Goal: Find contact information: Find contact information

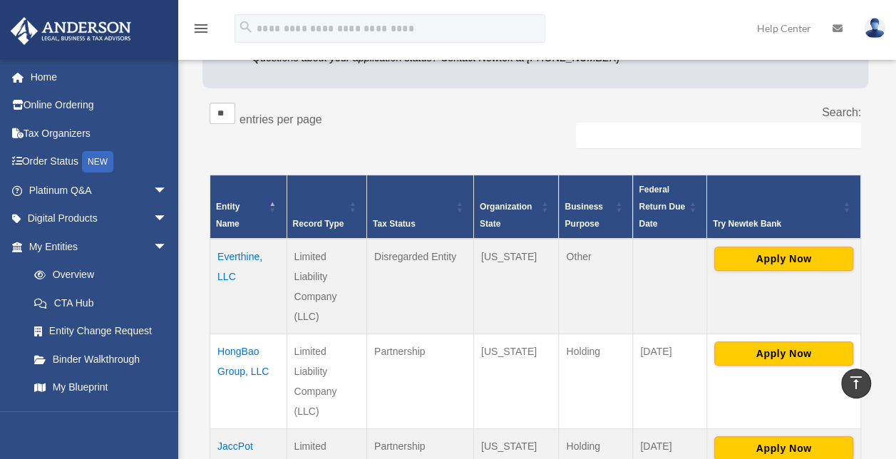
scroll to position [197, 0]
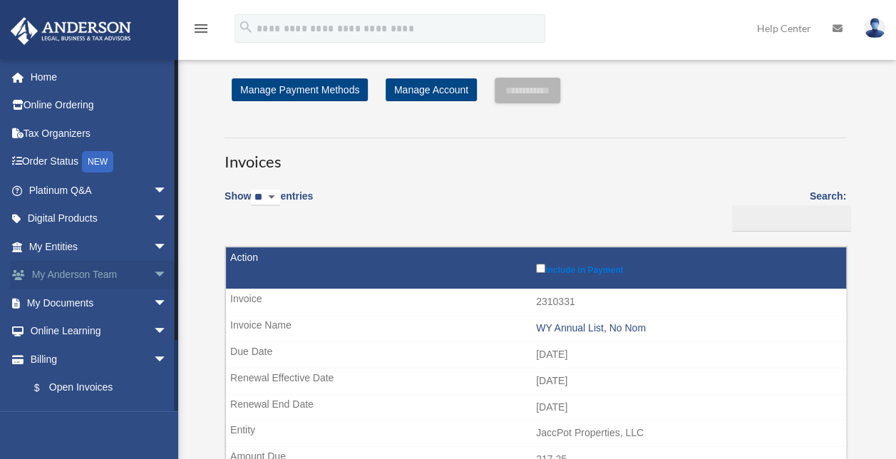
click at [153, 272] on span "arrow_drop_down" at bounding box center [167, 275] width 29 height 29
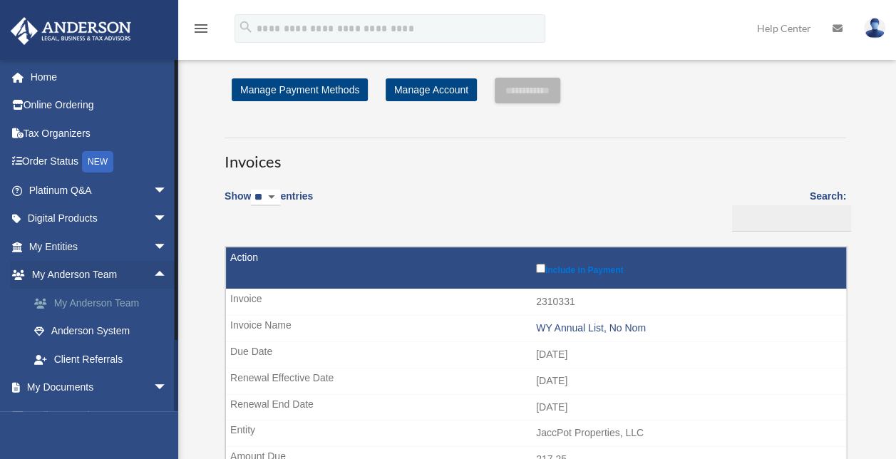
click at [123, 306] on link "My Anderson Team" at bounding box center [104, 303] width 169 height 29
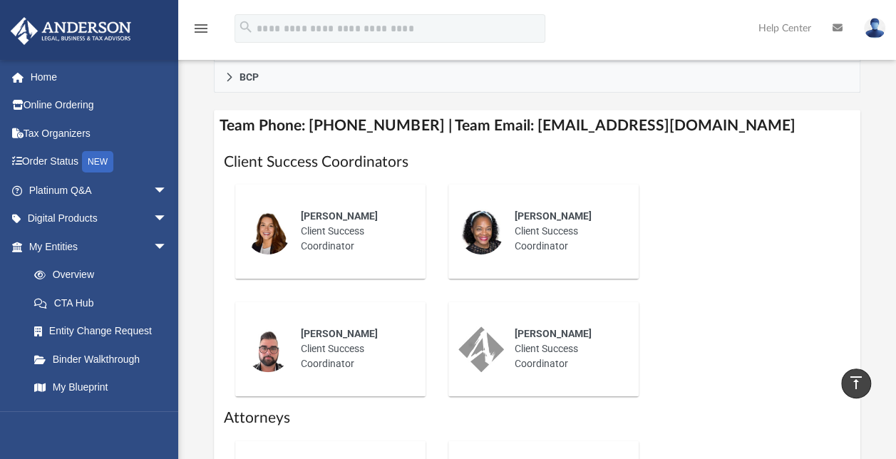
scroll to position [595, 0]
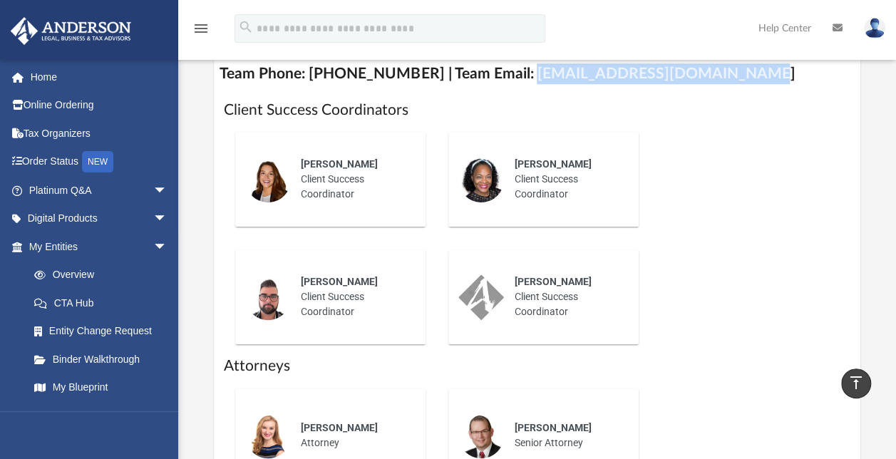
drag, startPoint x: 506, startPoint y: 73, endPoint x: 724, endPoint y: 68, distance: 218.1
click at [724, 68] on h4 "Team Phone: [PHONE_NUMBER] | Team Email: [EMAIL_ADDRESS][DOMAIN_NAME]" at bounding box center [537, 74] width 646 height 32
copy h4 "[EMAIL_ADDRESS][DOMAIN_NAME]"
